Goal: Task Accomplishment & Management: Use online tool/utility

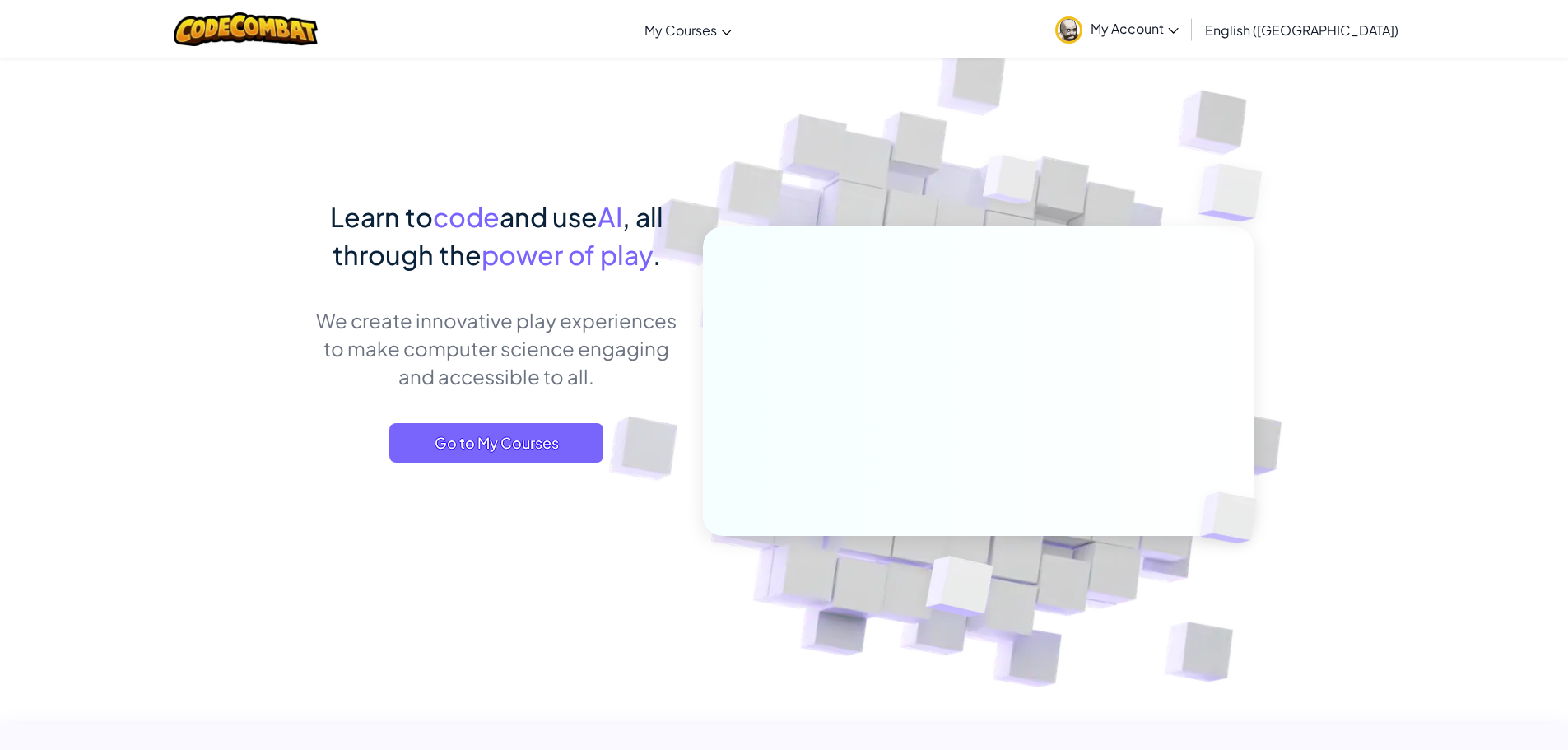
click at [554, 419] on div "Learn to code and use AI , all through the power of play . We create innovative…" at bounding box center [496, 347] width 363 height 298
click at [551, 440] on span "Go to My Courses" at bounding box center [496, 443] width 214 height 40
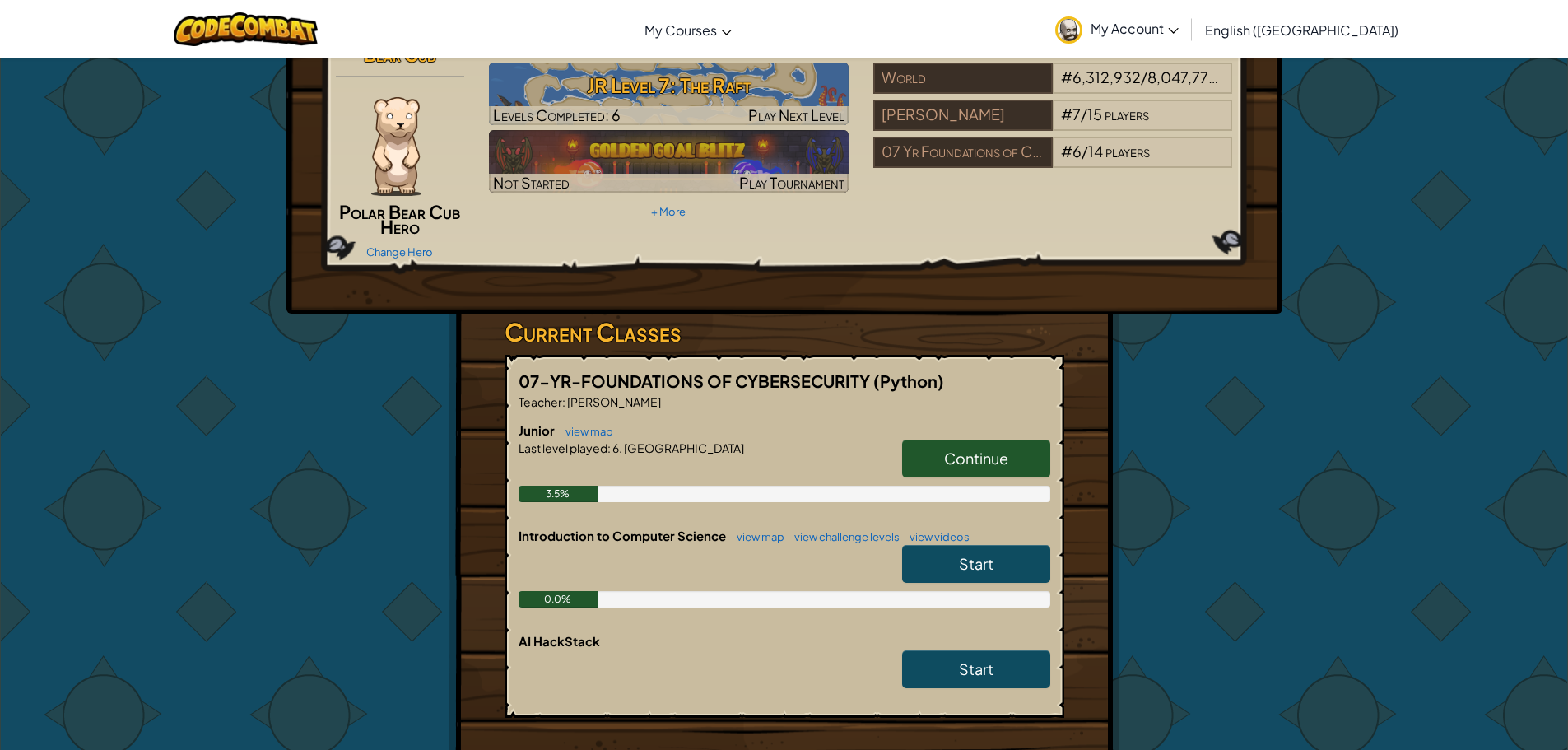
scroll to position [165, 0]
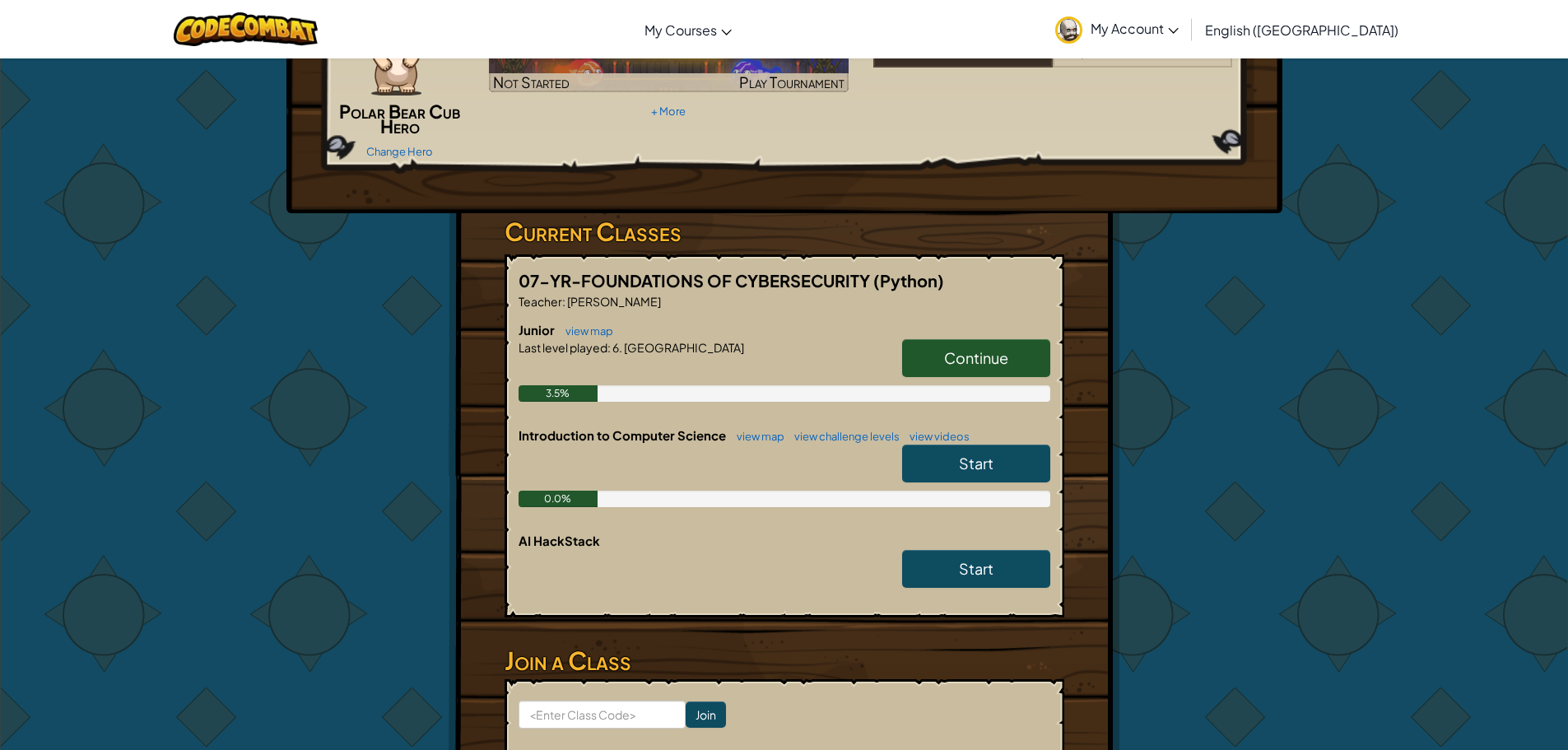
click at [964, 462] on span "Start" at bounding box center [976, 463] width 35 height 19
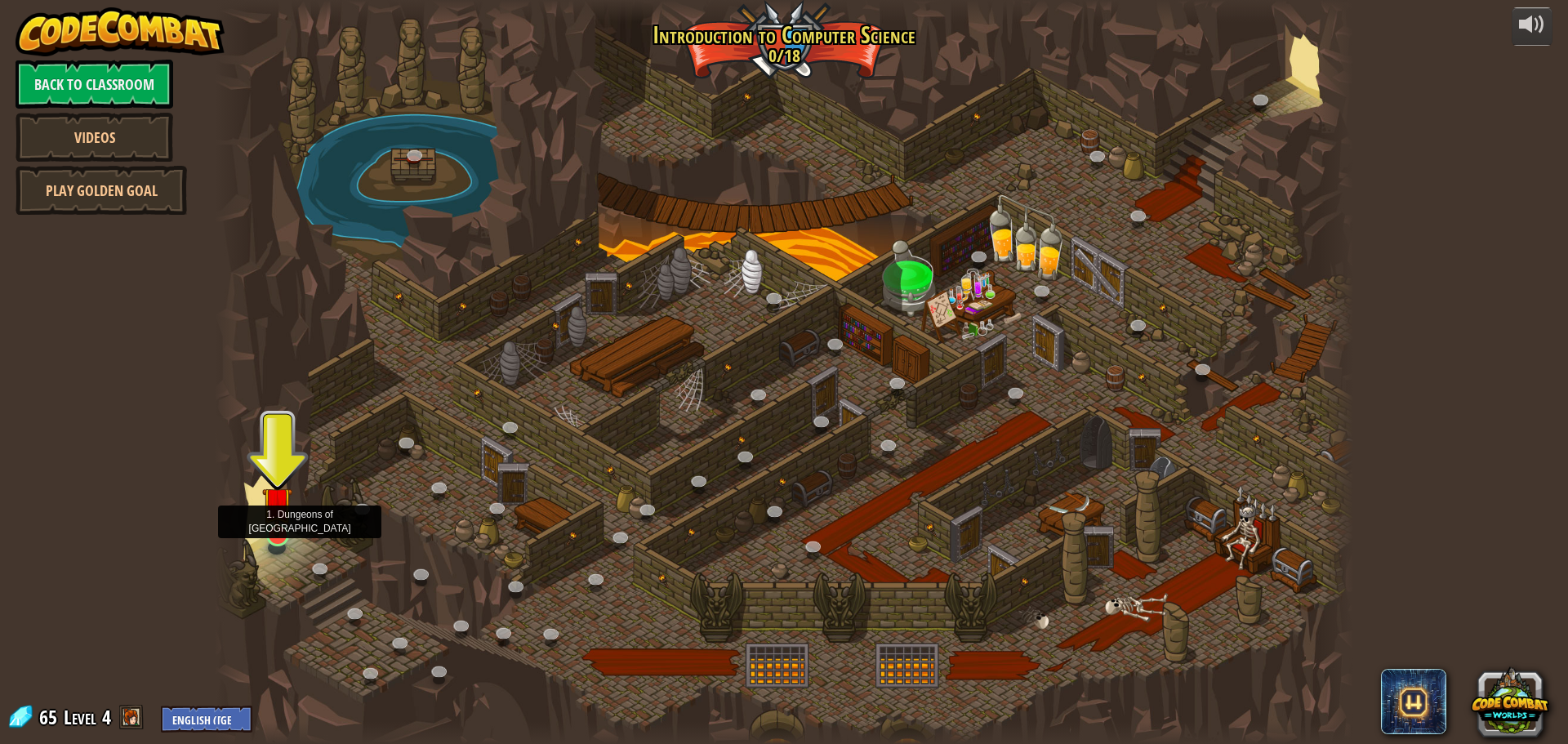
click at [281, 537] on img at bounding box center [277, 501] width 30 height 69
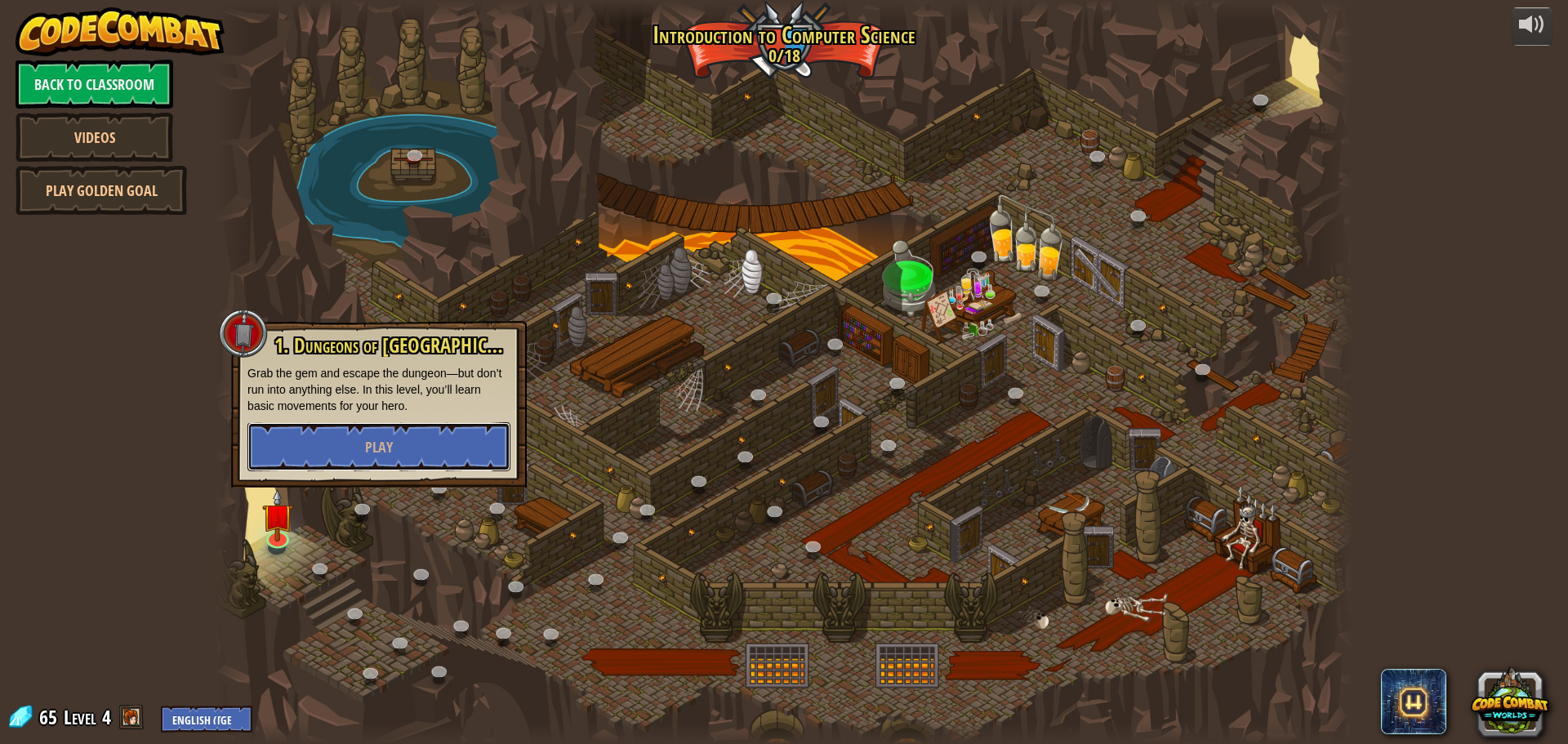
click at [313, 475] on div "1. Dungeons of [PERSON_NAME] Grab the gem and escape the dungeon—but don’t run …" at bounding box center [378, 404] width 296 height 167
click at [312, 447] on button "Play" at bounding box center [379, 447] width 263 height 49
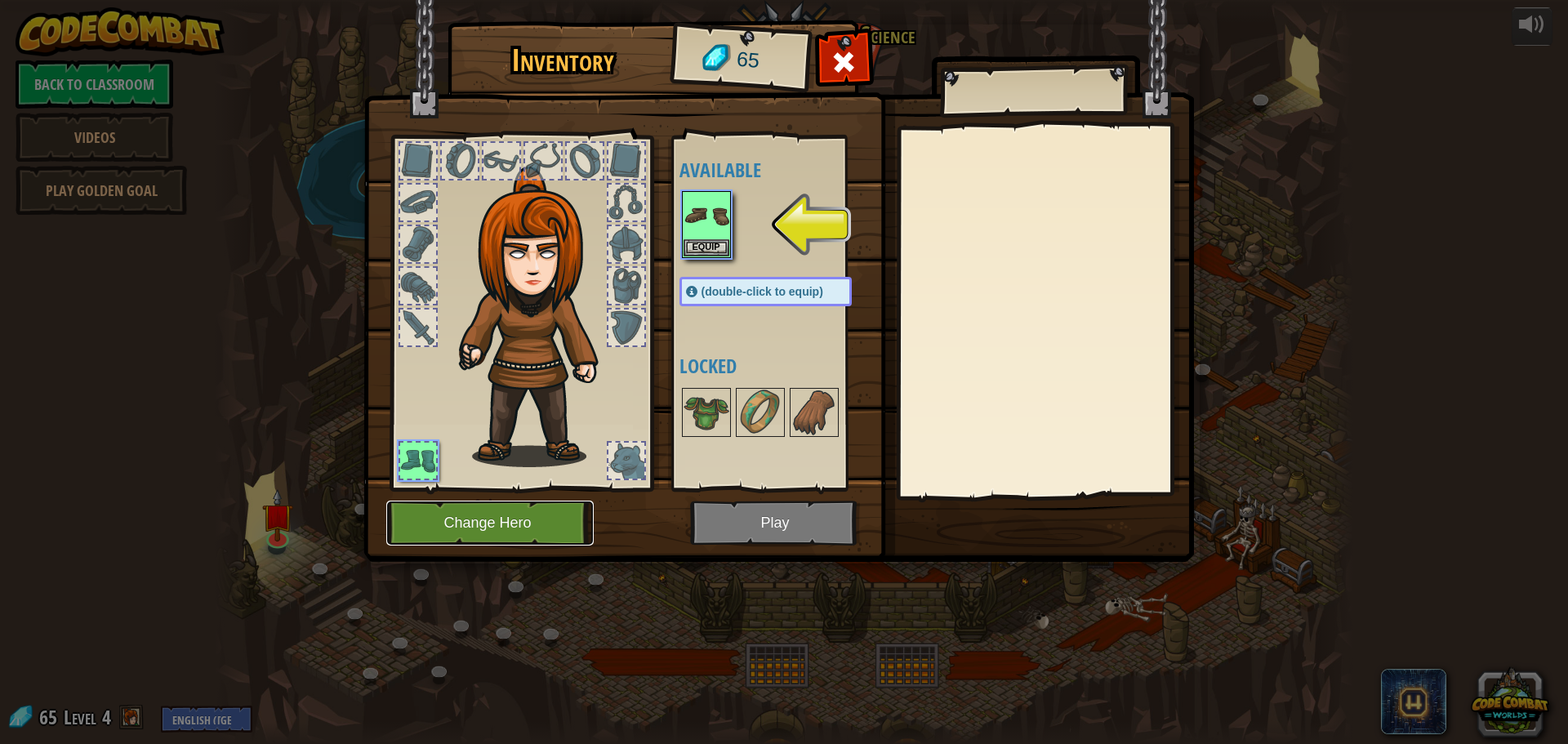
click at [511, 506] on button "Change Hero" at bounding box center [490, 522] width 207 height 45
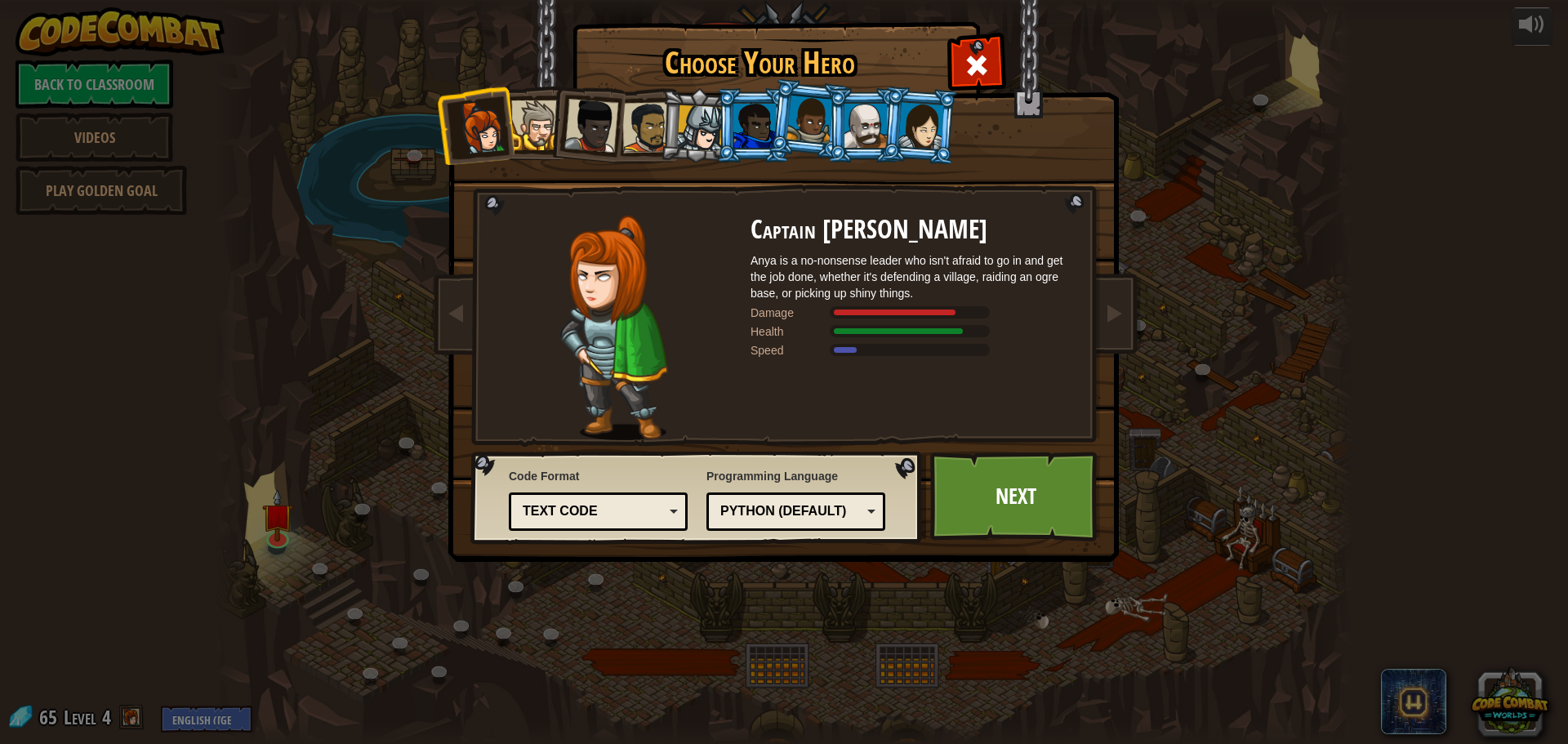
drag, startPoint x: 706, startPoint y: 115, endPoint x: 704, endPoint y: 125, distance: 10.2
click at [706, 118] on div at bounding box center [700, 128] width 46 height 46
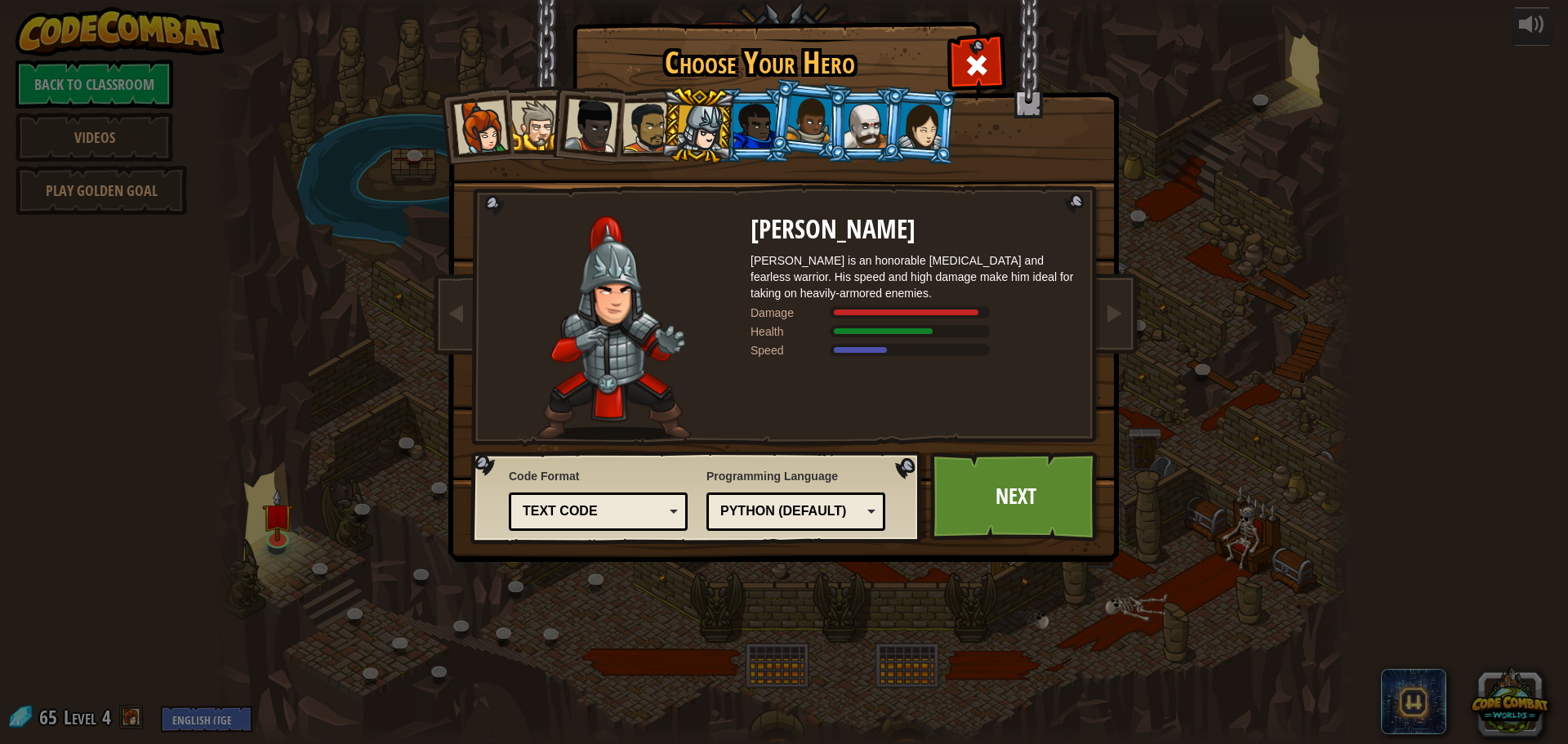
drag, startPoint x: 817, startPoint y: 131, endPoint x: 814, endPoint y: 139, distance: 8.5
click at [816, 131] on div at bounding box center [809, 119] width 46 height 48
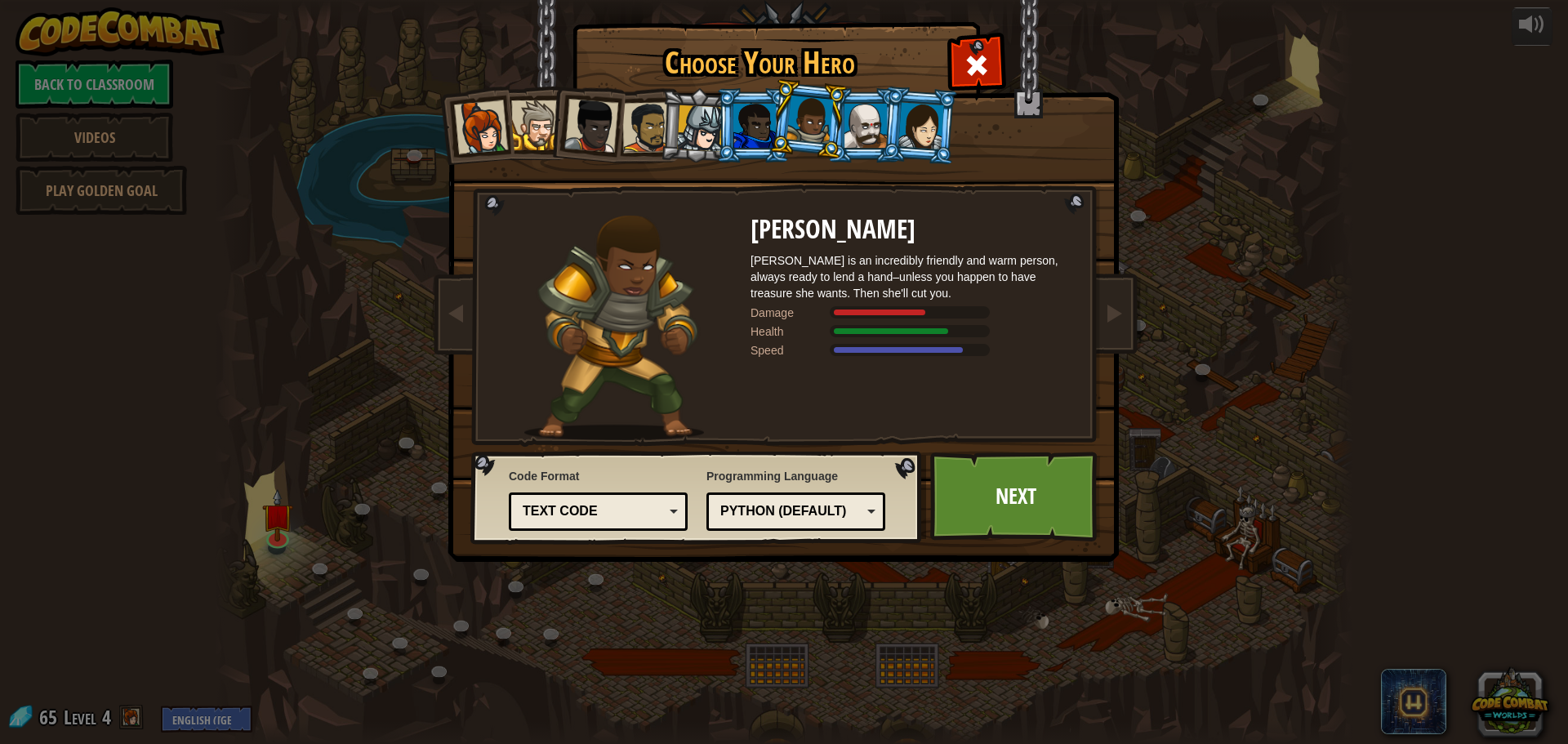
click at [874, 111] on div at bounding box center [865, 126] width 42 height 44
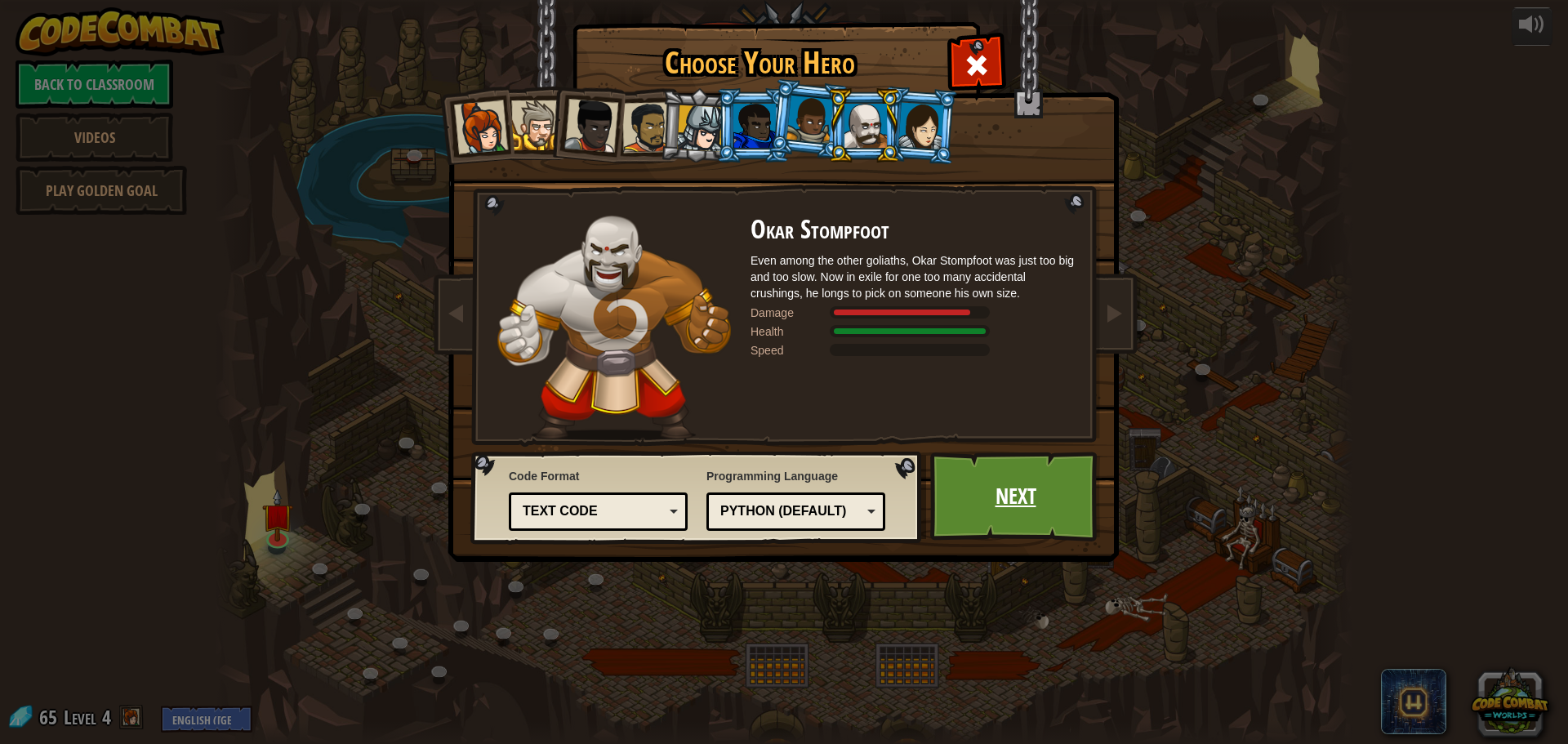
click at [971, 511] on link "Next" at bounding box center [1015, 496] width 171 height 90
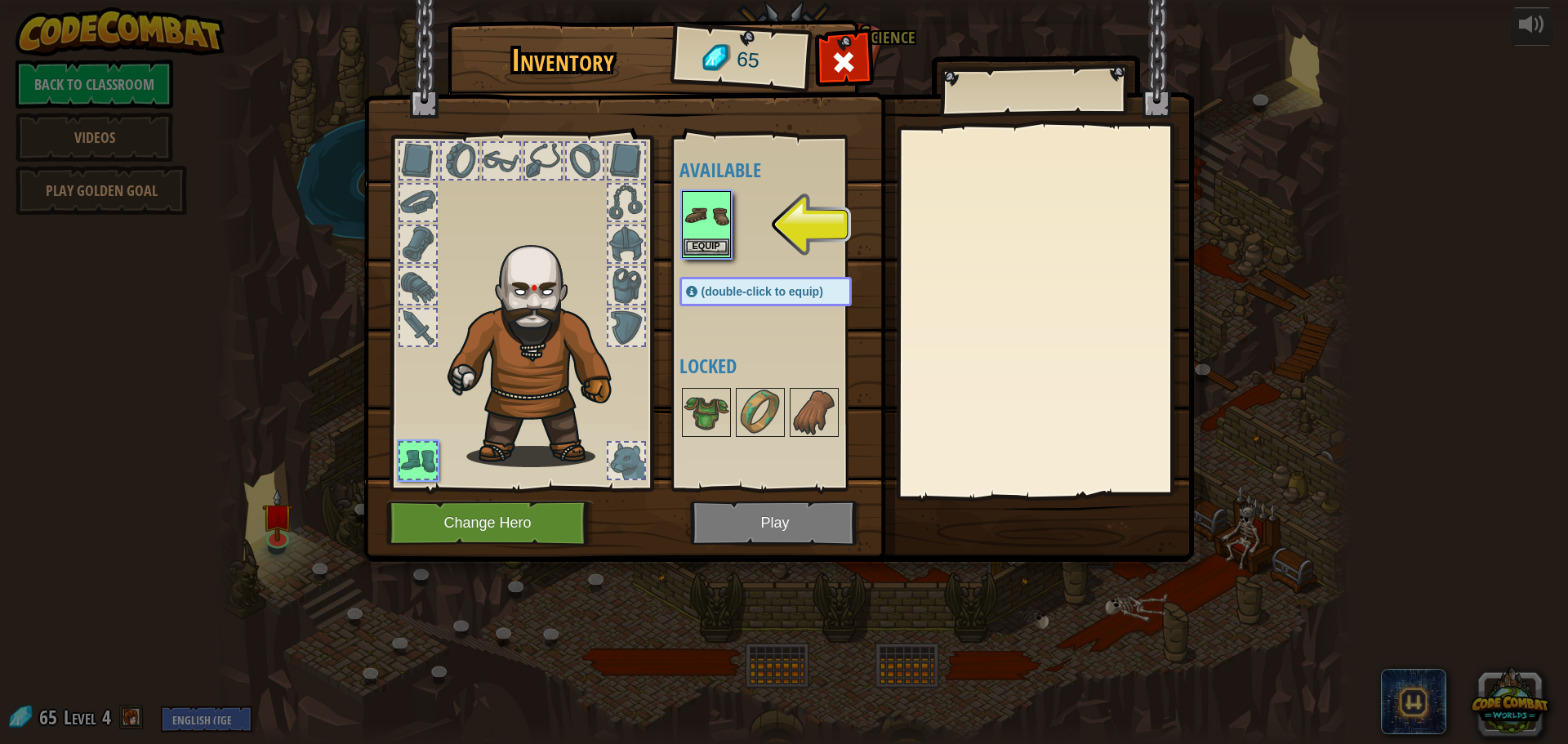
click at [696, 223] on img at bounding box center [706, 216] width 45 height 45
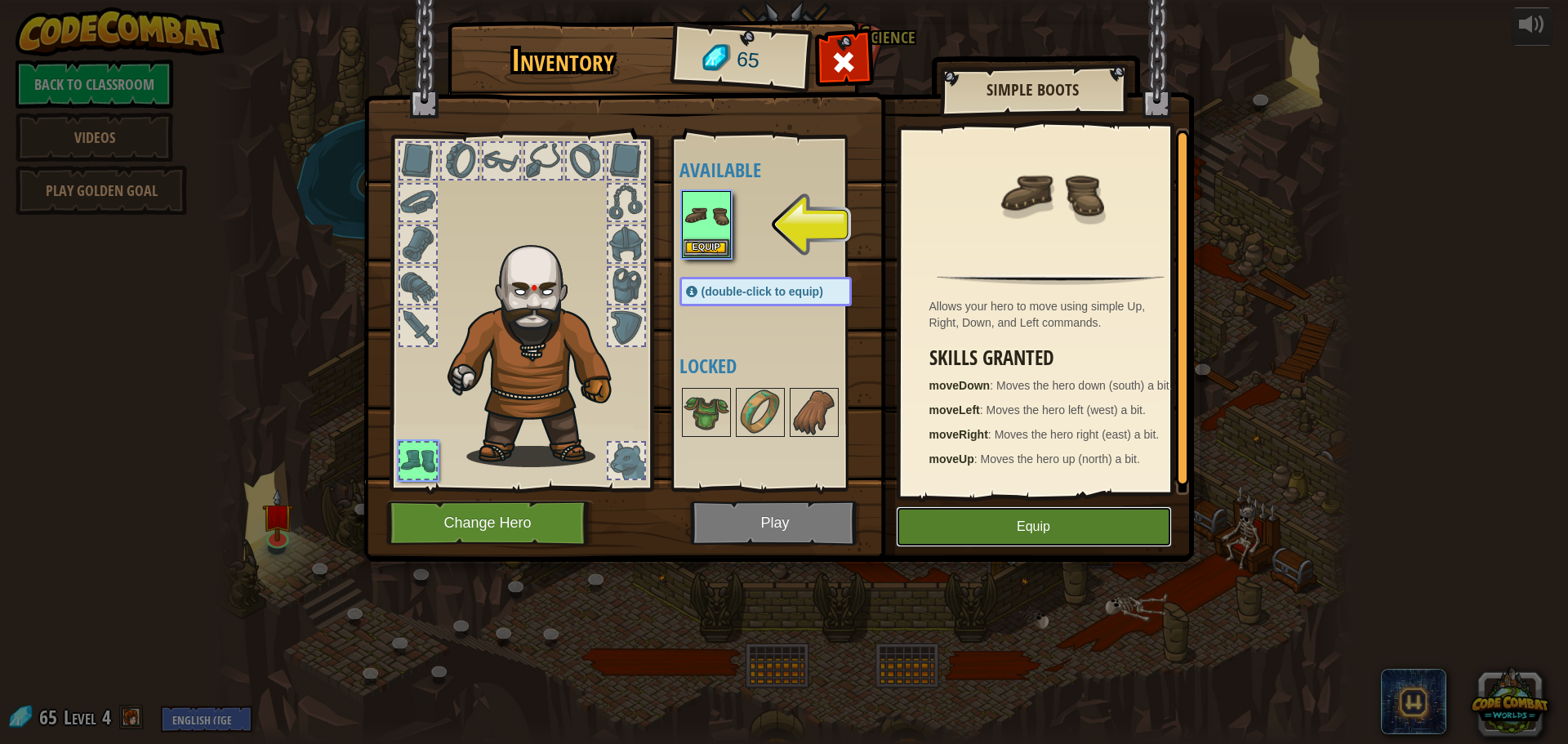
click at [966, 521] on button "Equip" at bounding box center [1034, 527] width 276 height 40
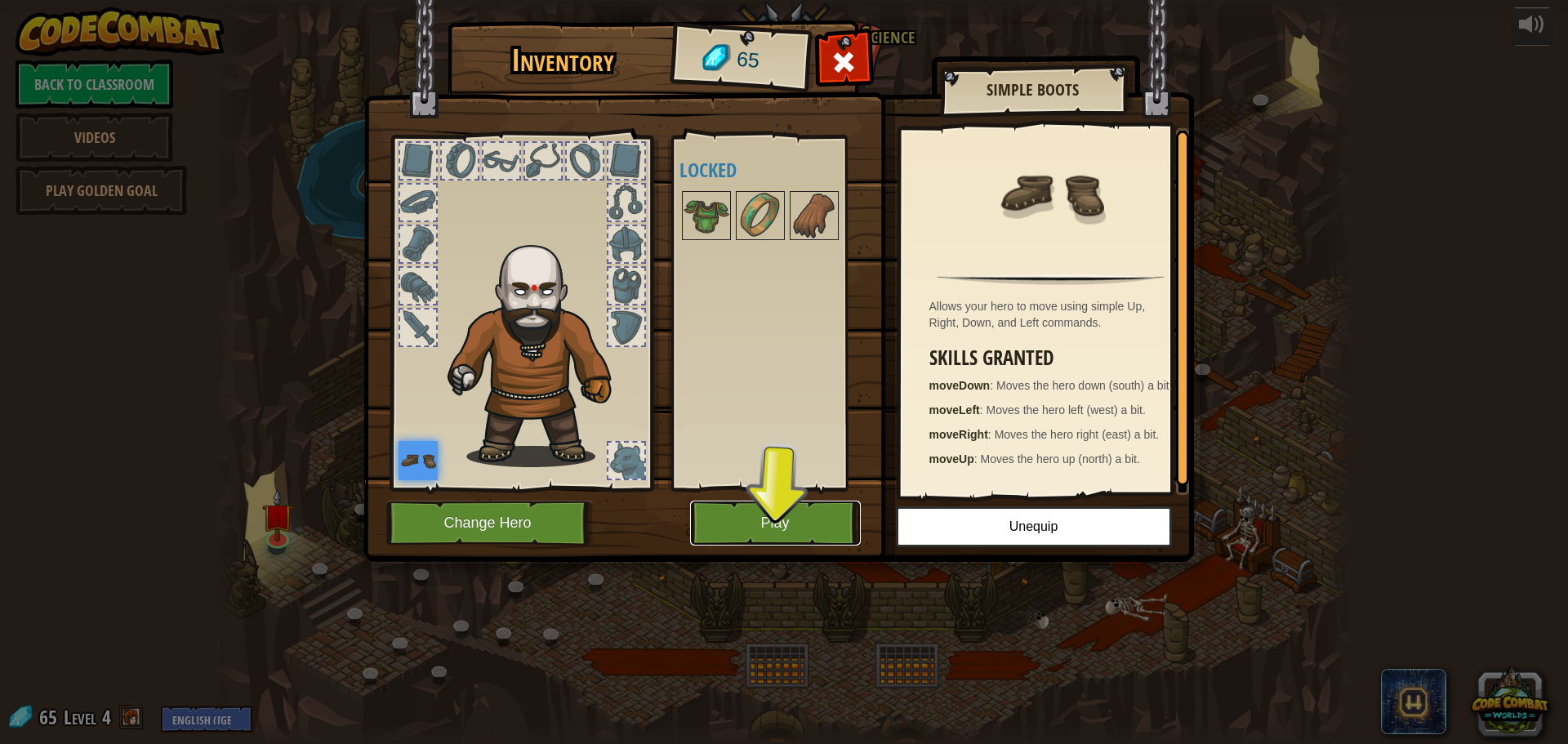
click at [796, 522] on button "Play" at bounding box center [775, 522] width 171 height 45
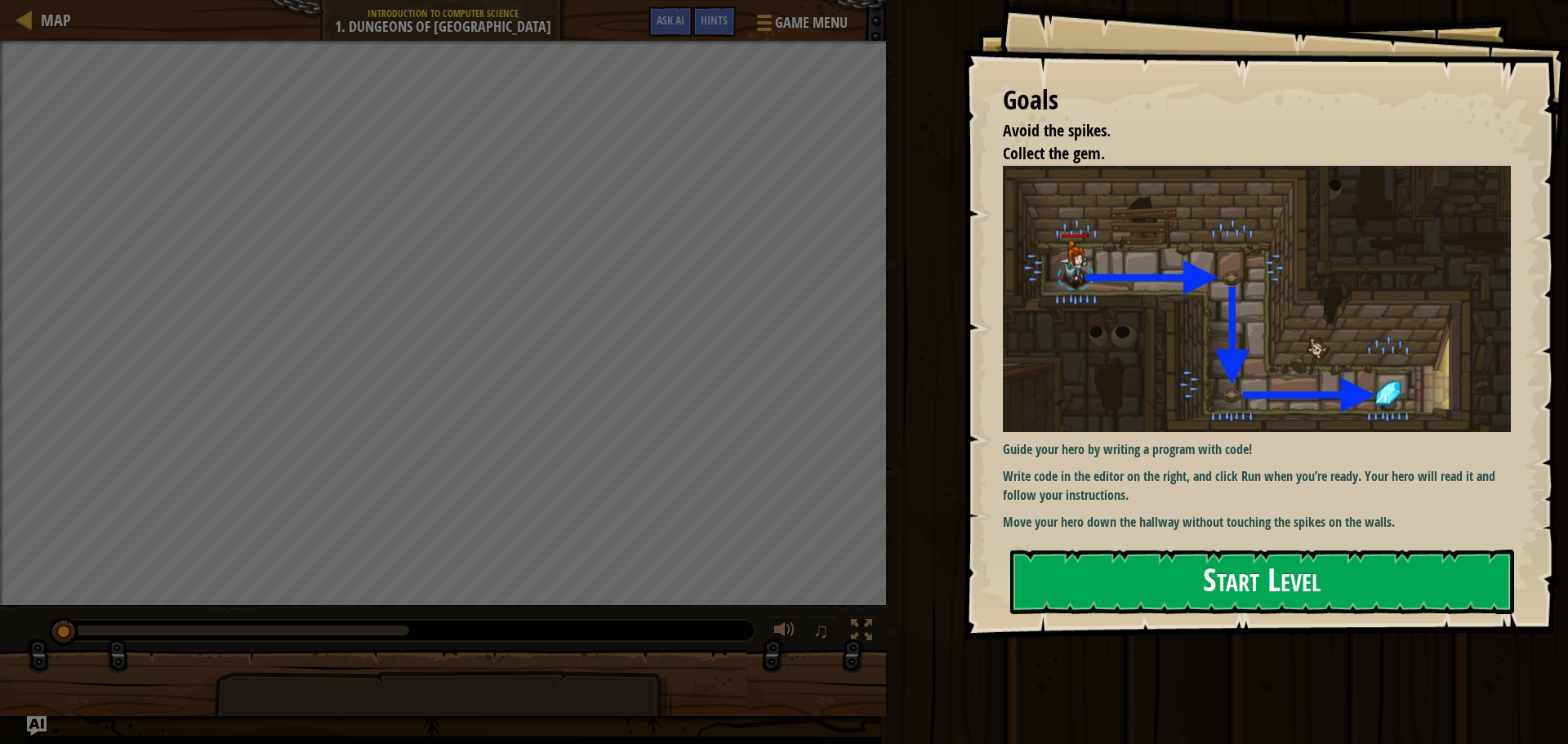
click at [1106, 578] on button "Start Level" at bounding box center [1262, 581] width 504 height 65
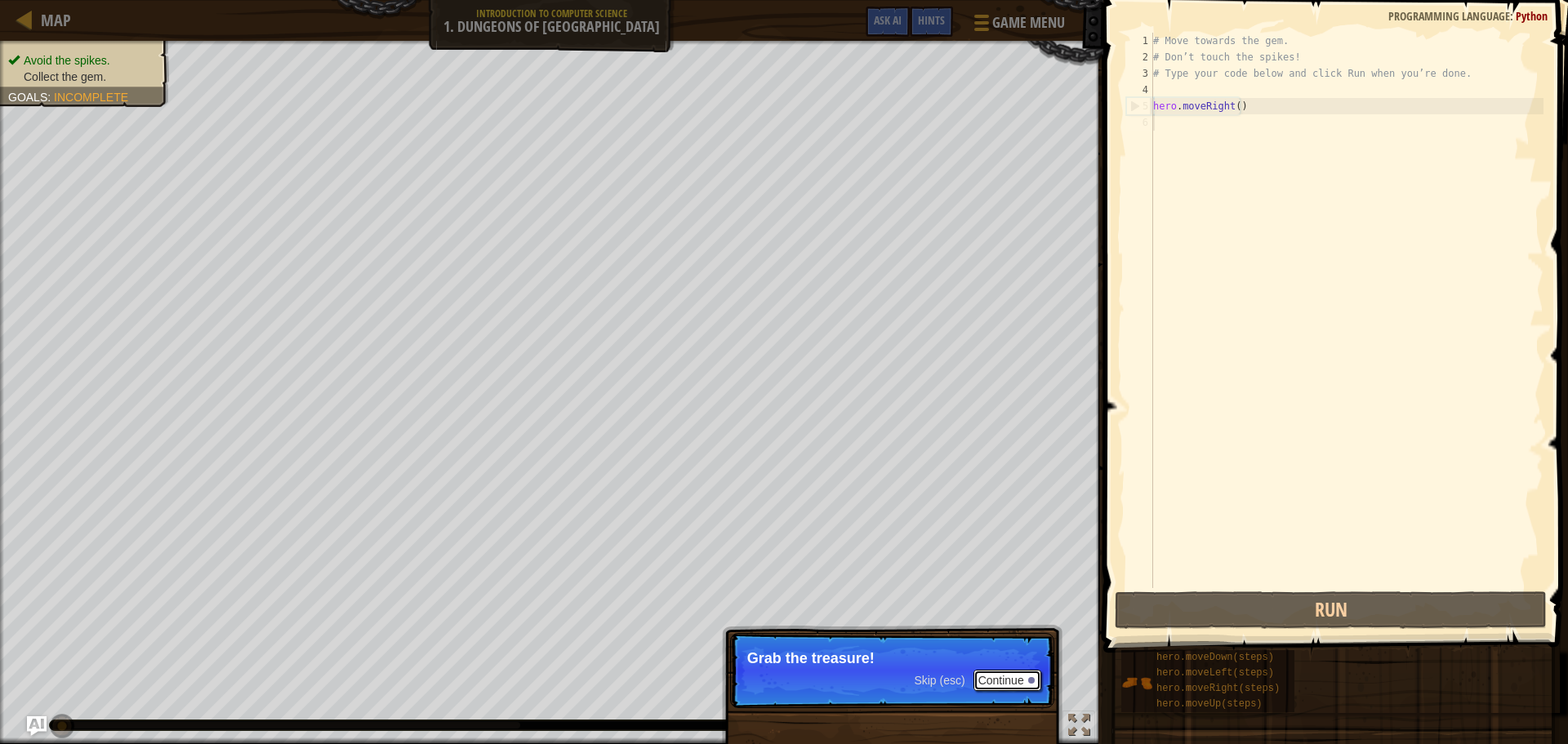
click at [1021, 674] on button "Continue" at bounding box center [1007, 680] width 67 height 21
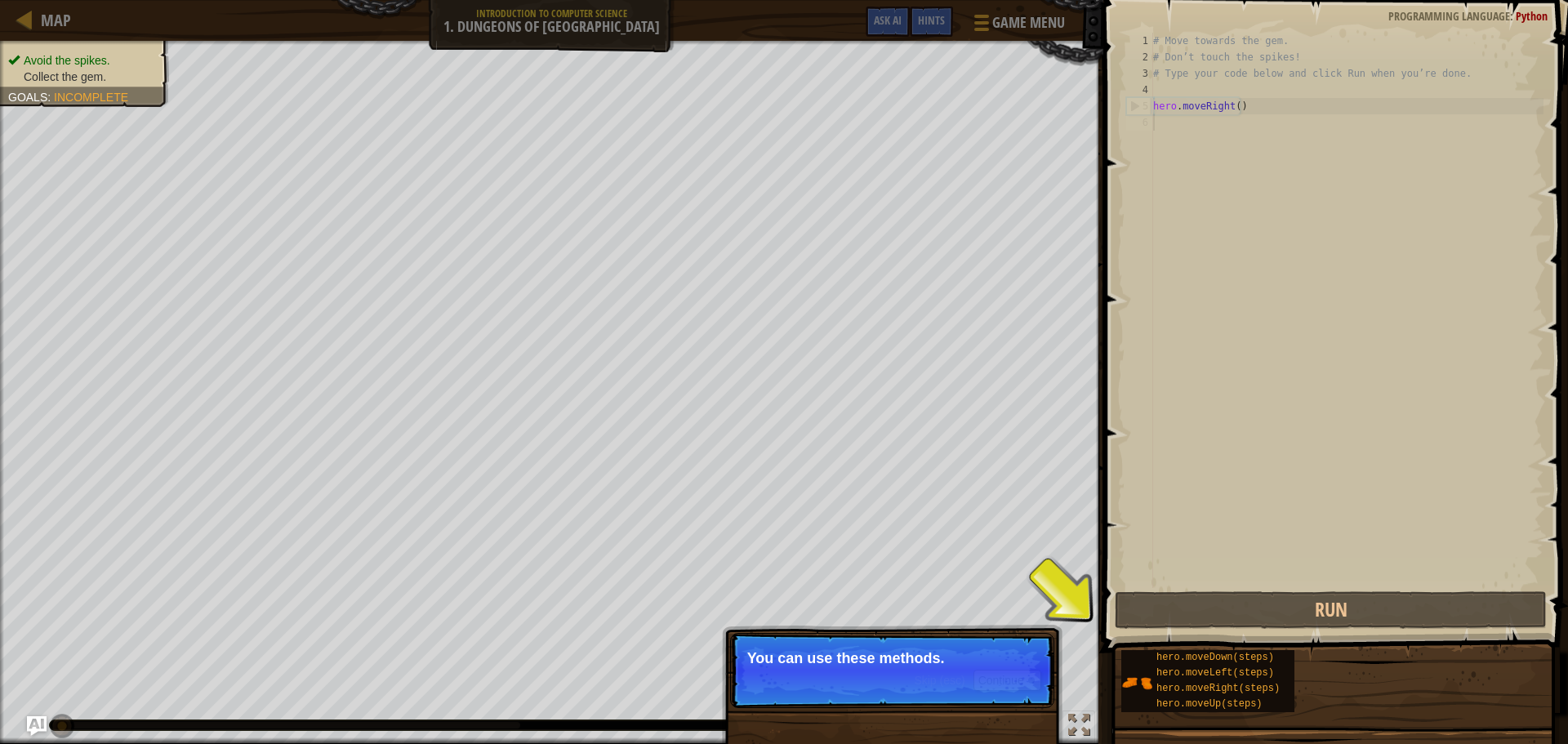
click at [966, 688] on div "Skip (esc) Continue" at bounding box center [977, 680] width 126 height 21
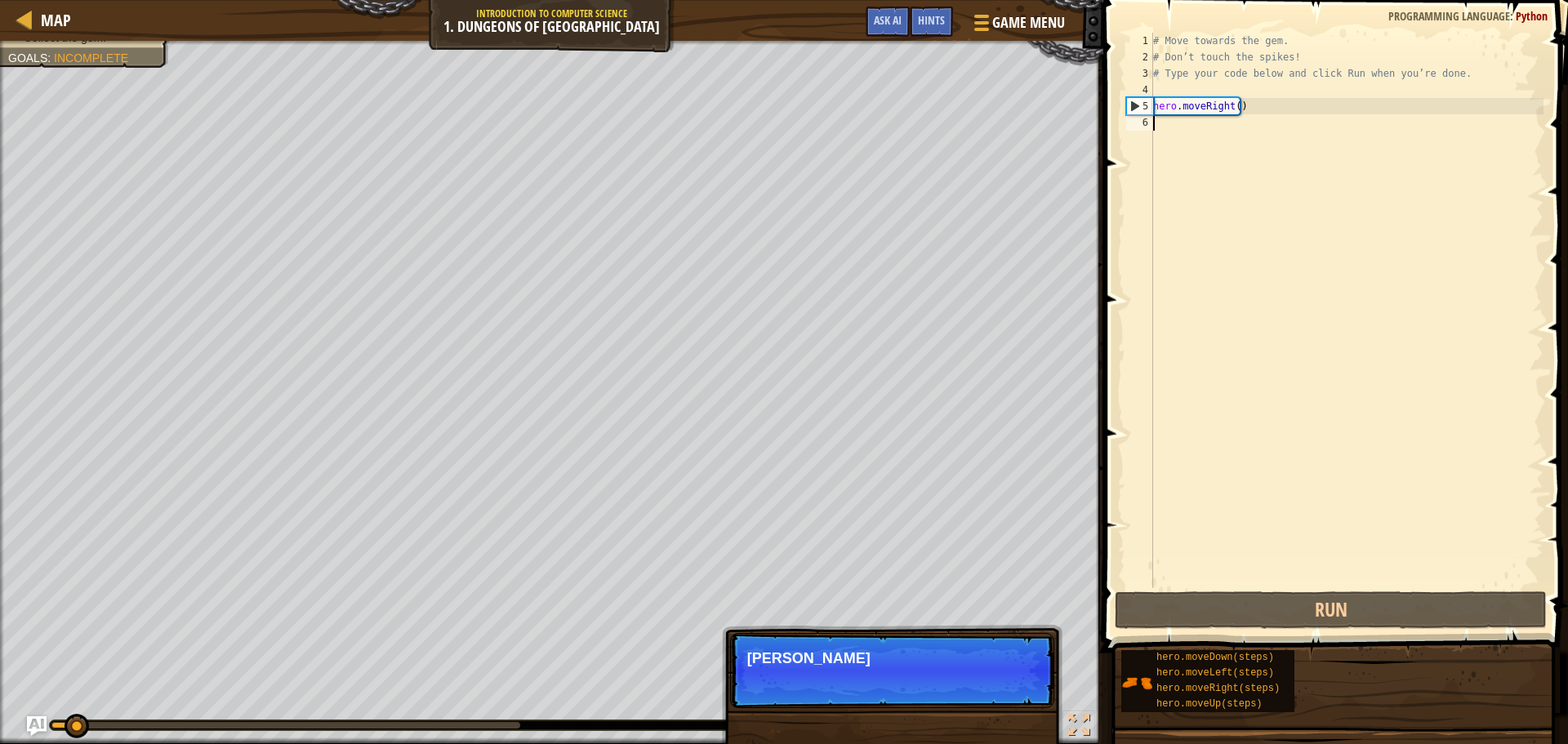
click at [966, 688] on p "Skip (esc) Continue Ty" at bounding box center [892, 670] width 324 height 75
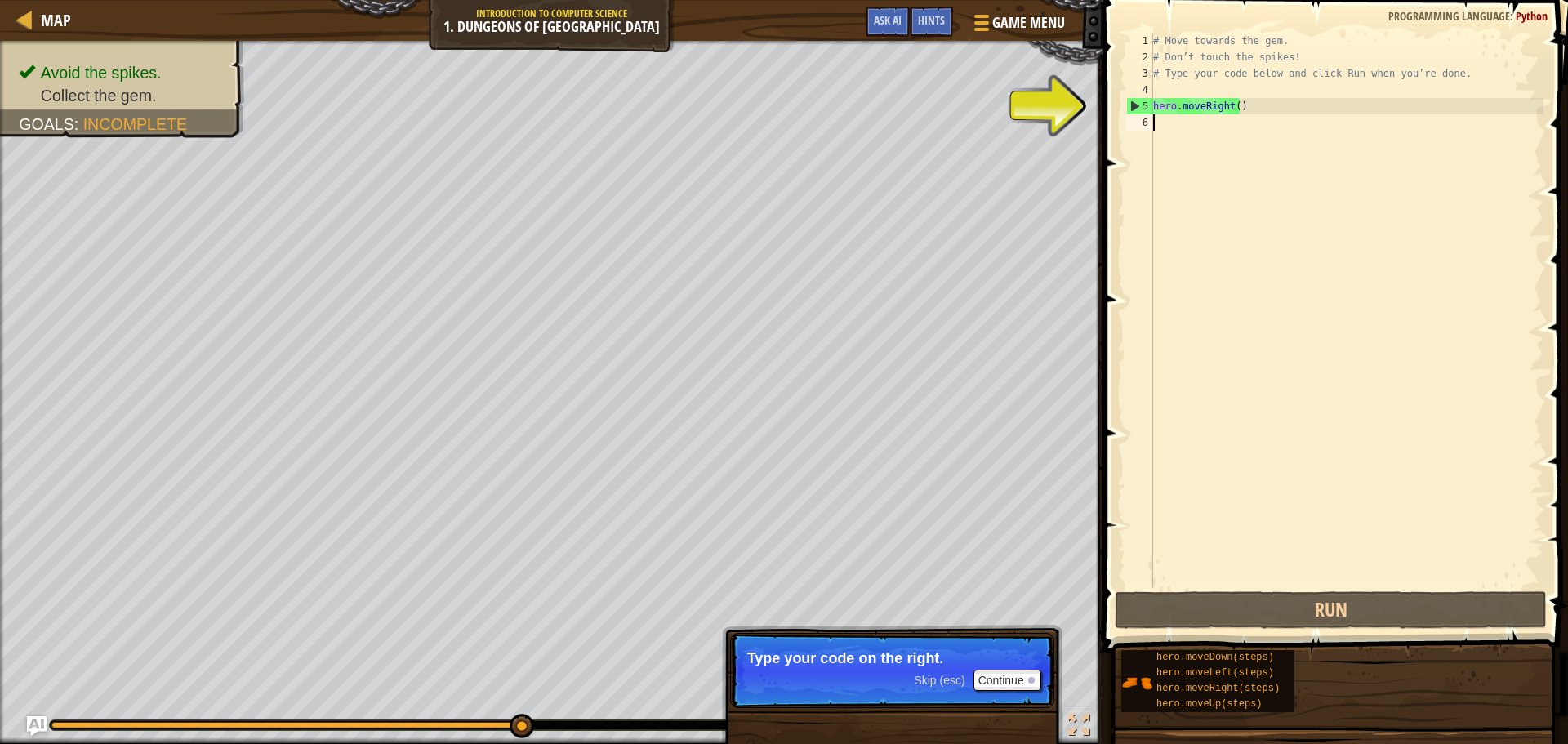
type textarea "hero.moveRight()"
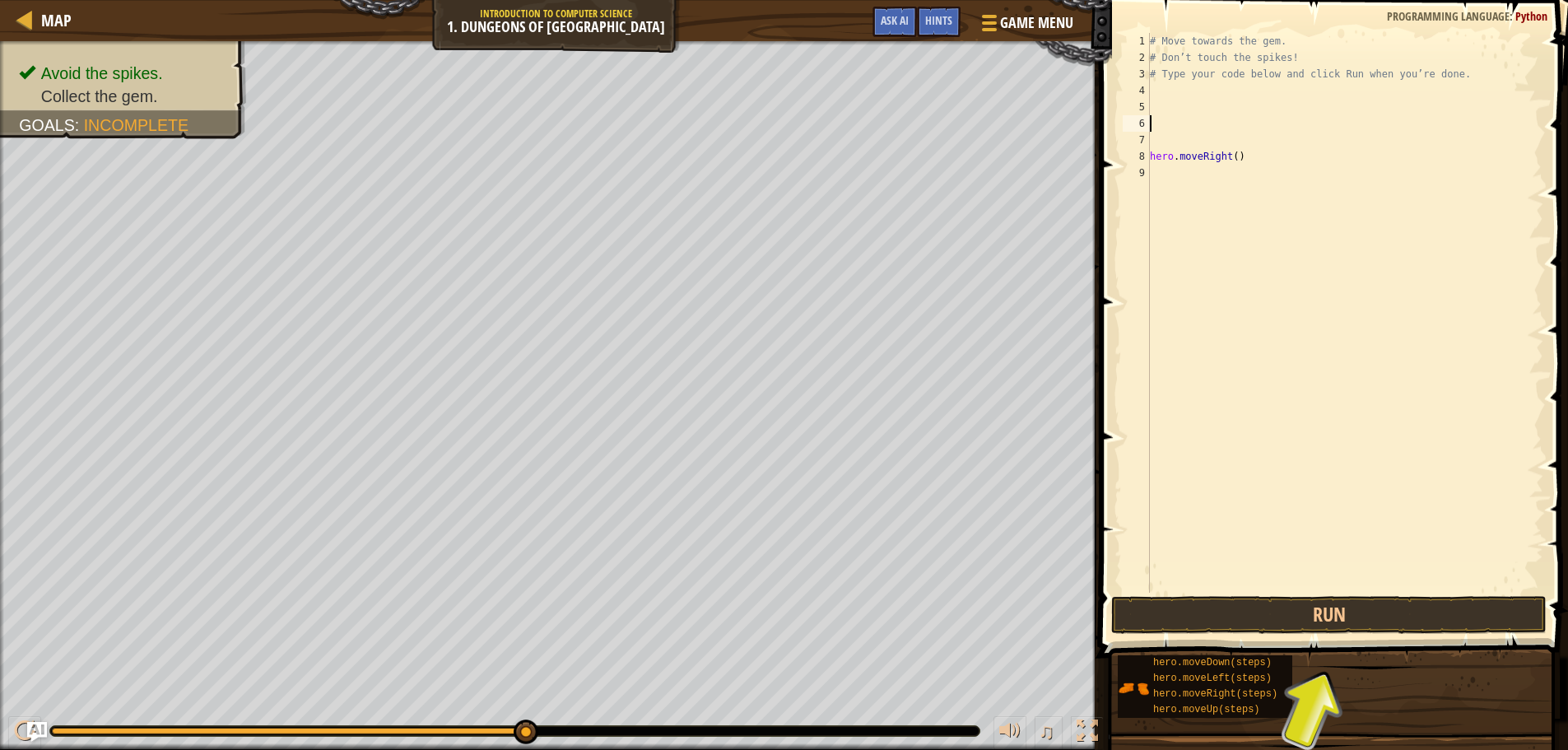
type textarea "hero.moveRight()"
click at [1375, 618] on button "Run" at bounding box center [1328, 615] width 436 height 38
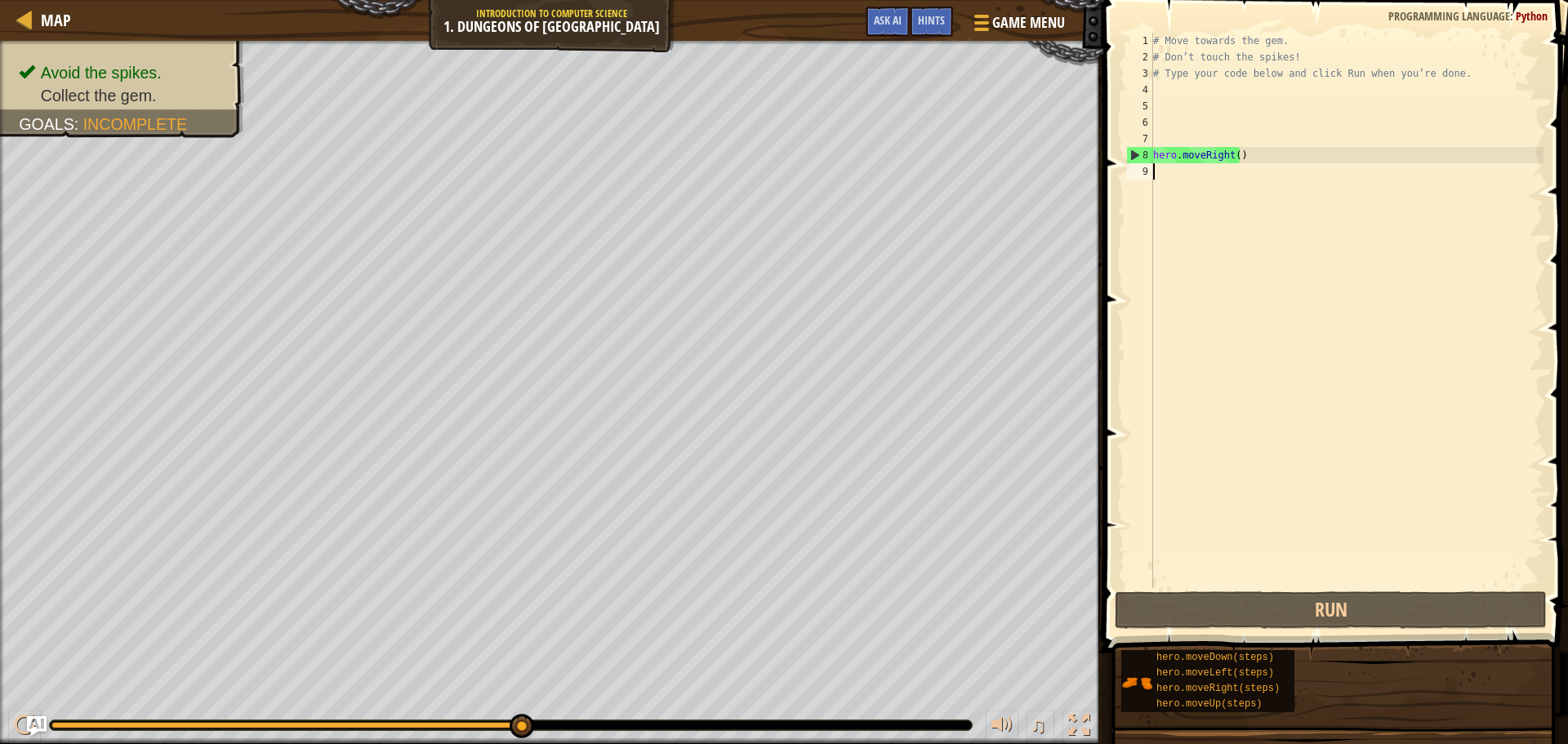
click at [1202, 177] on div "# Move towards the gem. # Don’t touch the spikes! # Type your code below and cl…" at bounding box center [1346, 327] width 393 height 588
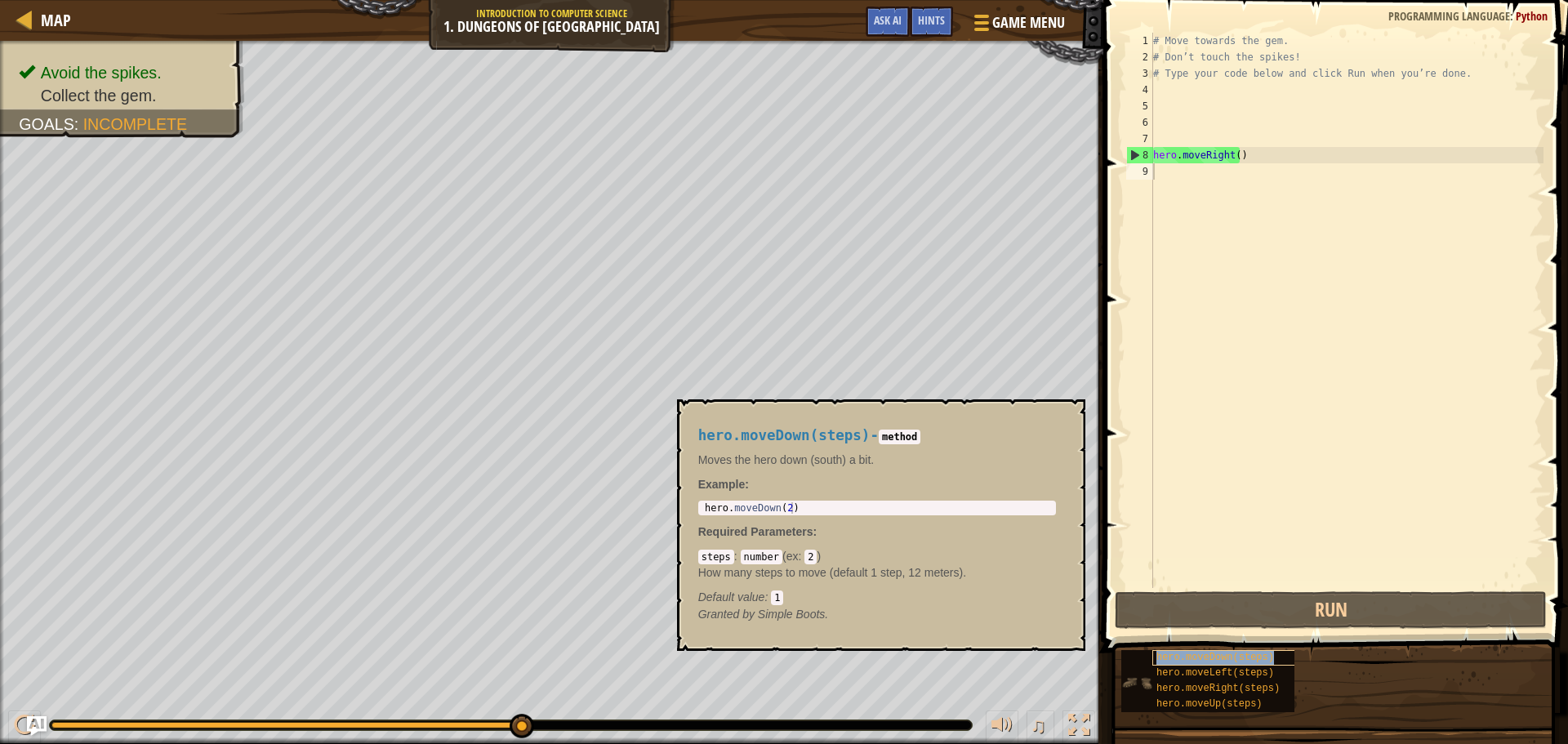
click at [1182, 657] on span "hero.moveDown(steps)" at bounding box center [1215, 657] width 118 height 12
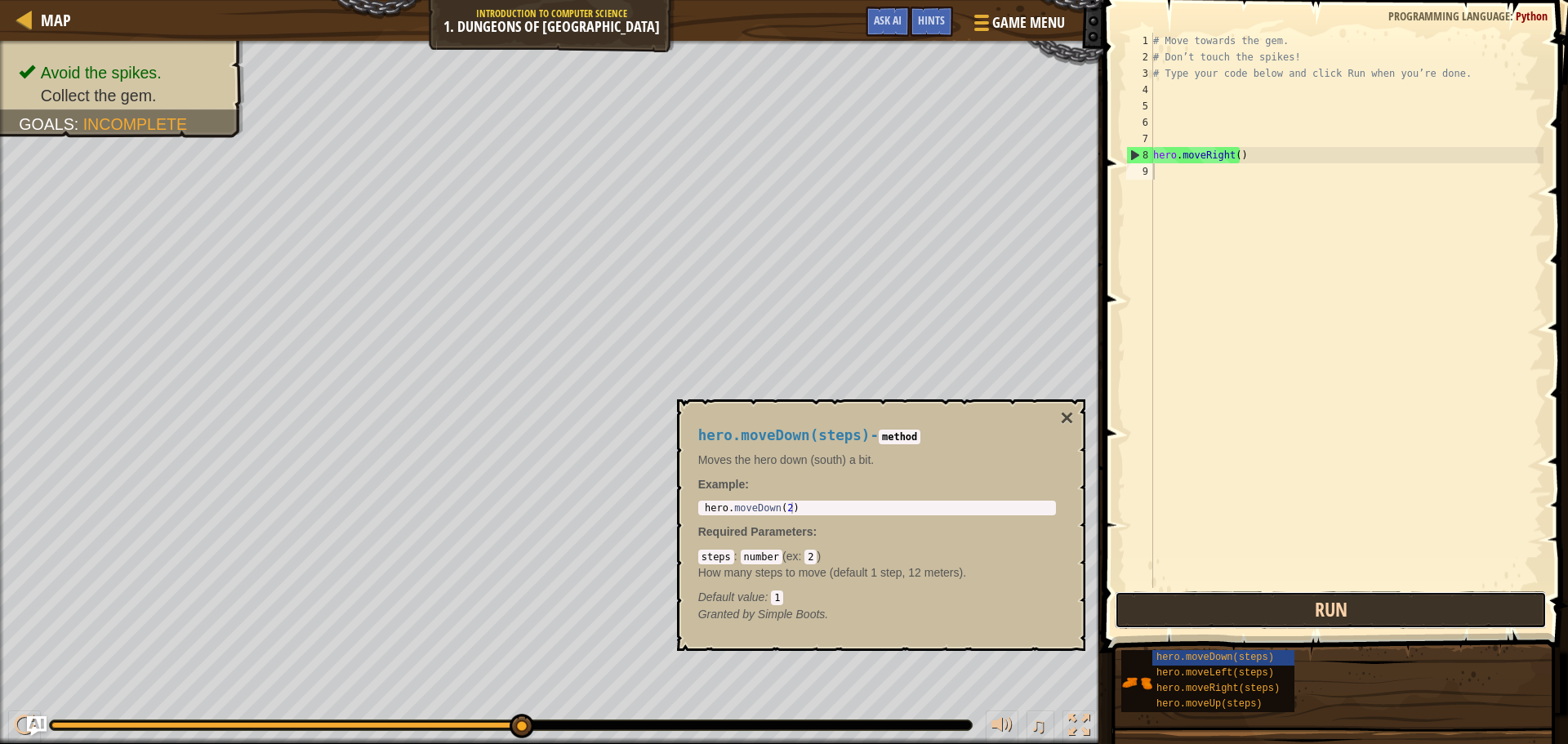
click at [1209, 615] on button "Run" at bounding box center [1330, 610] width 432 height 38
click at [1231, 609] on button "Run" at bounding box center [1330, 610] width 432 height 38
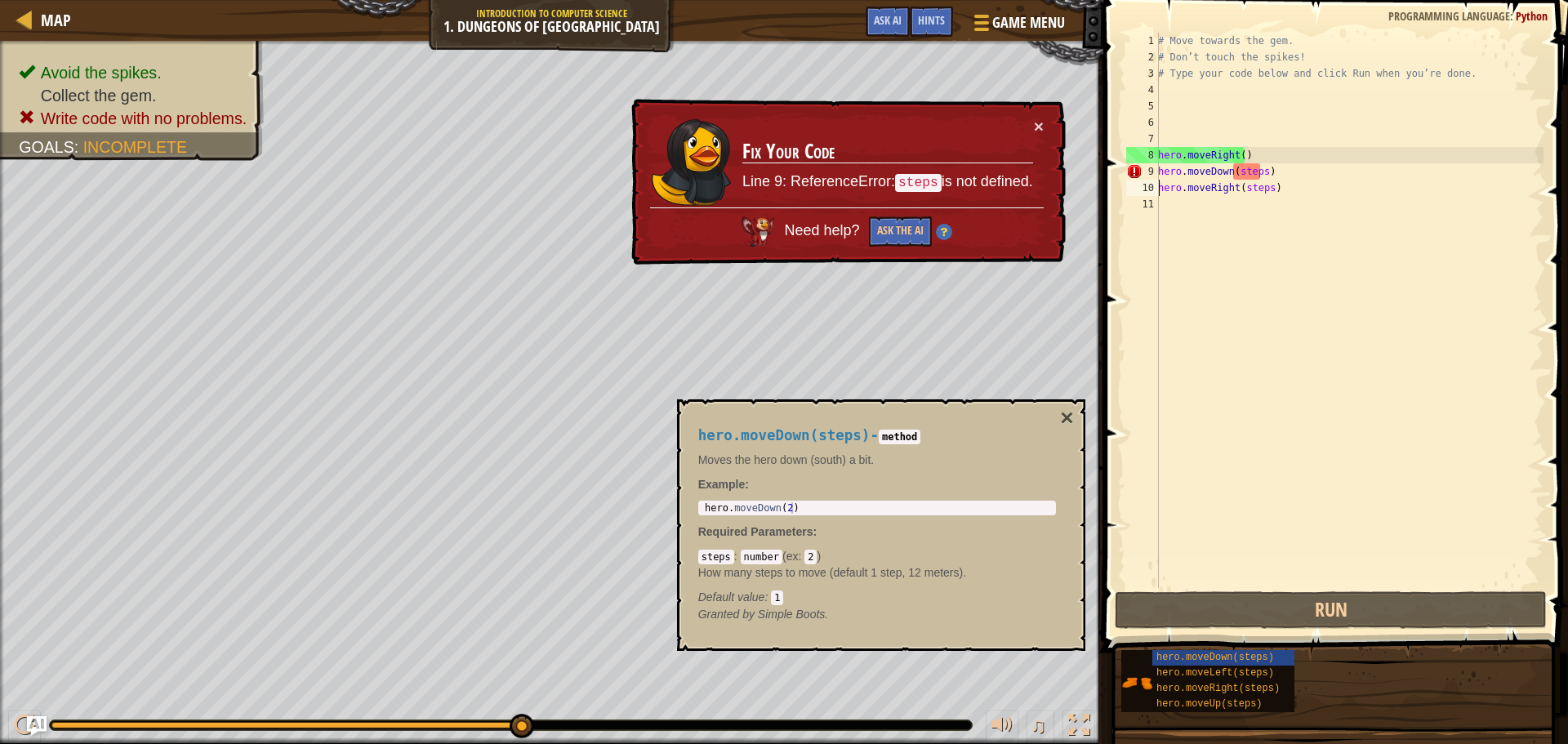
click at [1260, 172] on div "# Move towards the gem. # Don’t touch the spikes! # Type your code below and cl…" at bounding box center [1349, 327] width 388 height 588
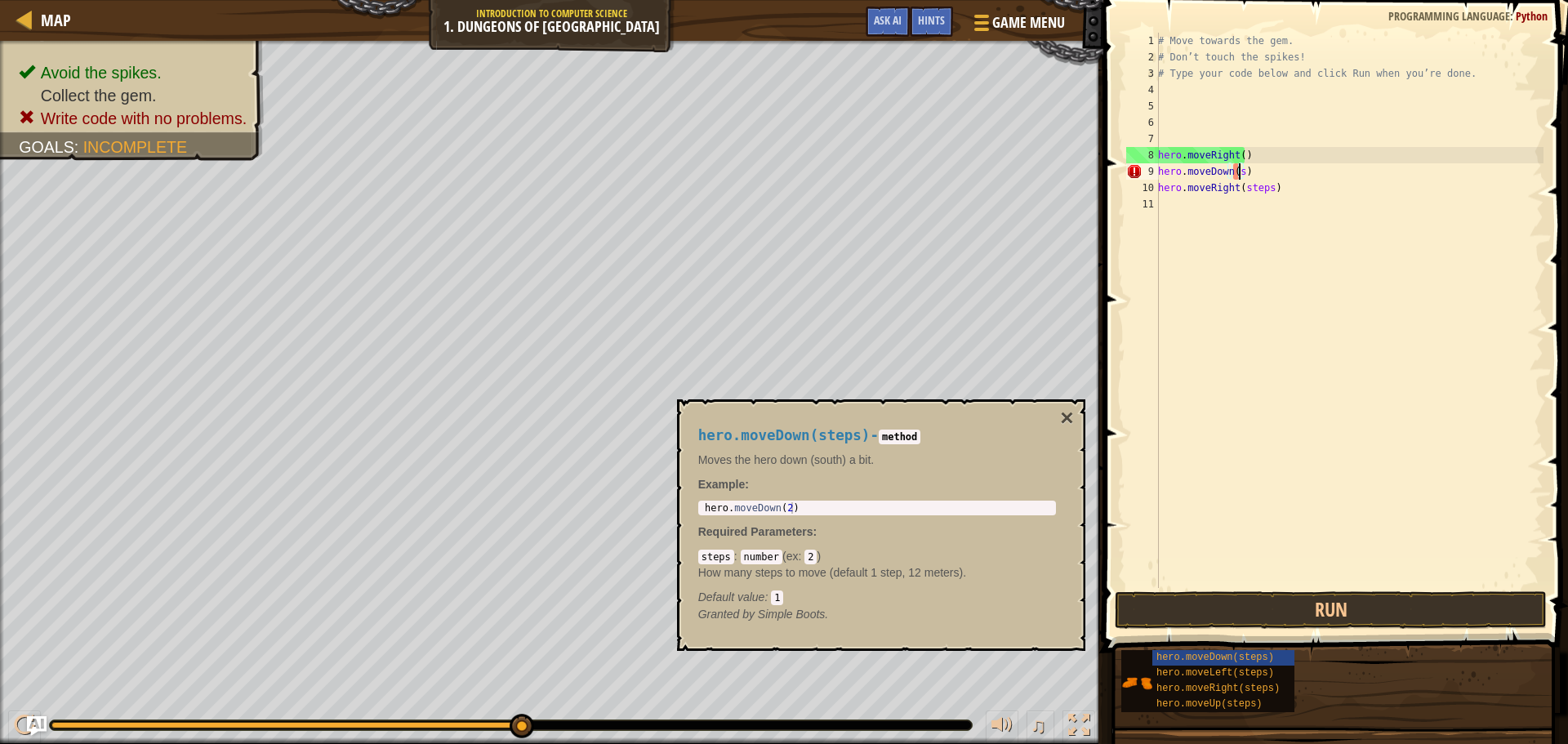
type textarea "hero.moveDown()"
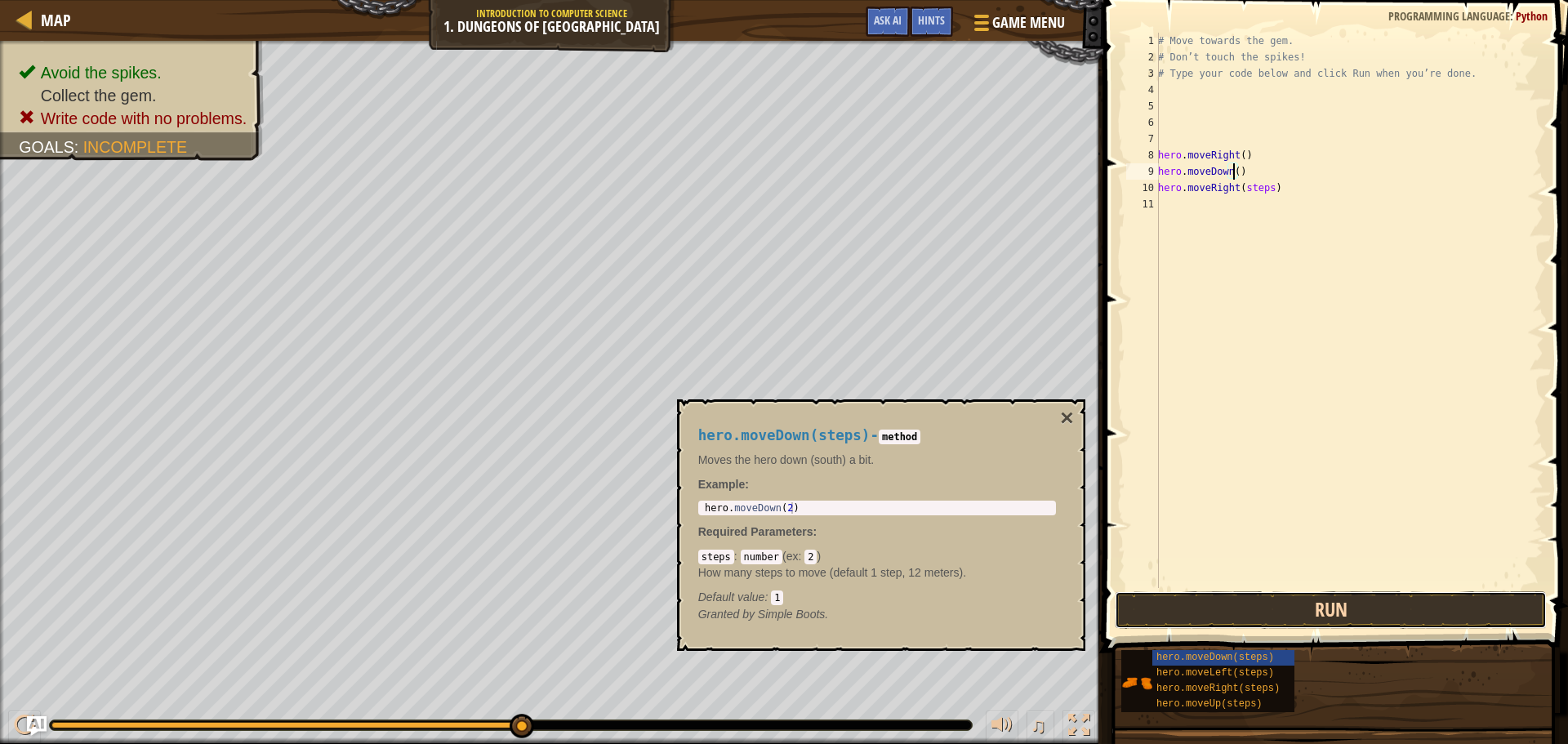
click at [1469, 605] on button "Run" at bounding box center [1330, 610] width 432 height 38
